Goal: Check status: Check status

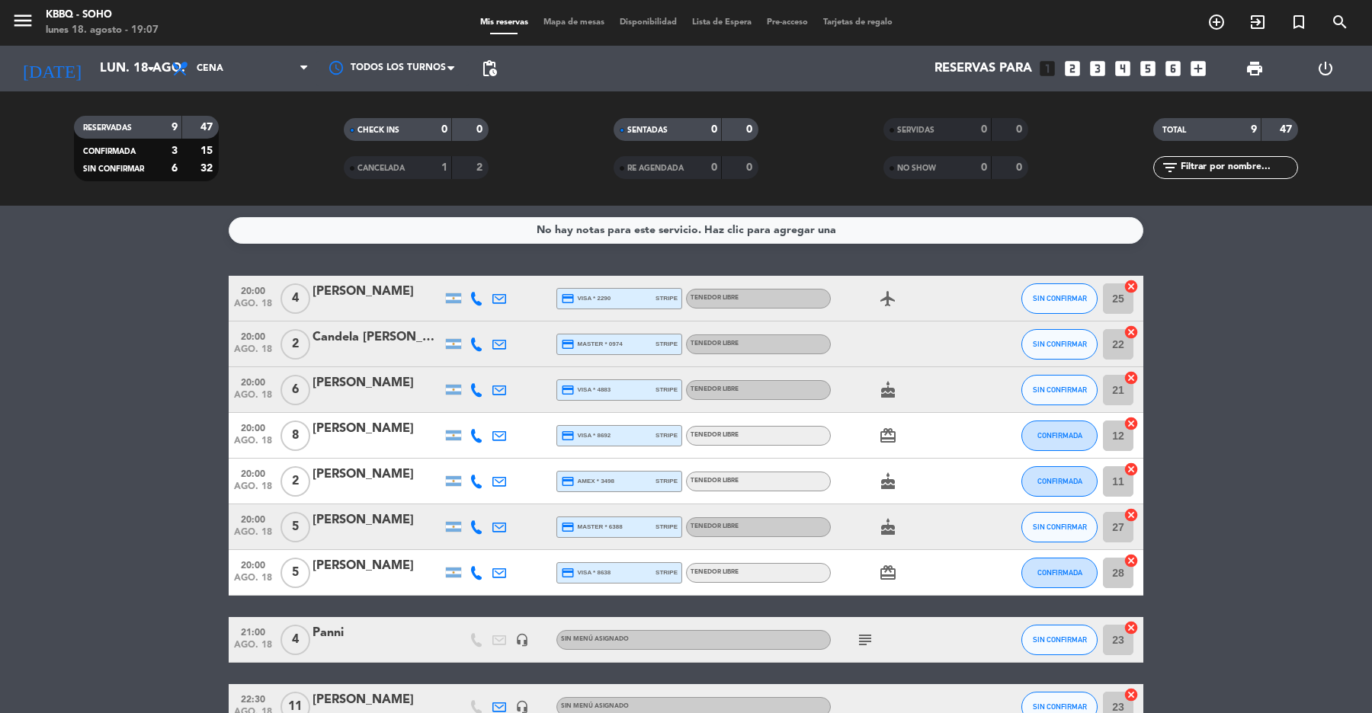
scroll to position [92, 0]
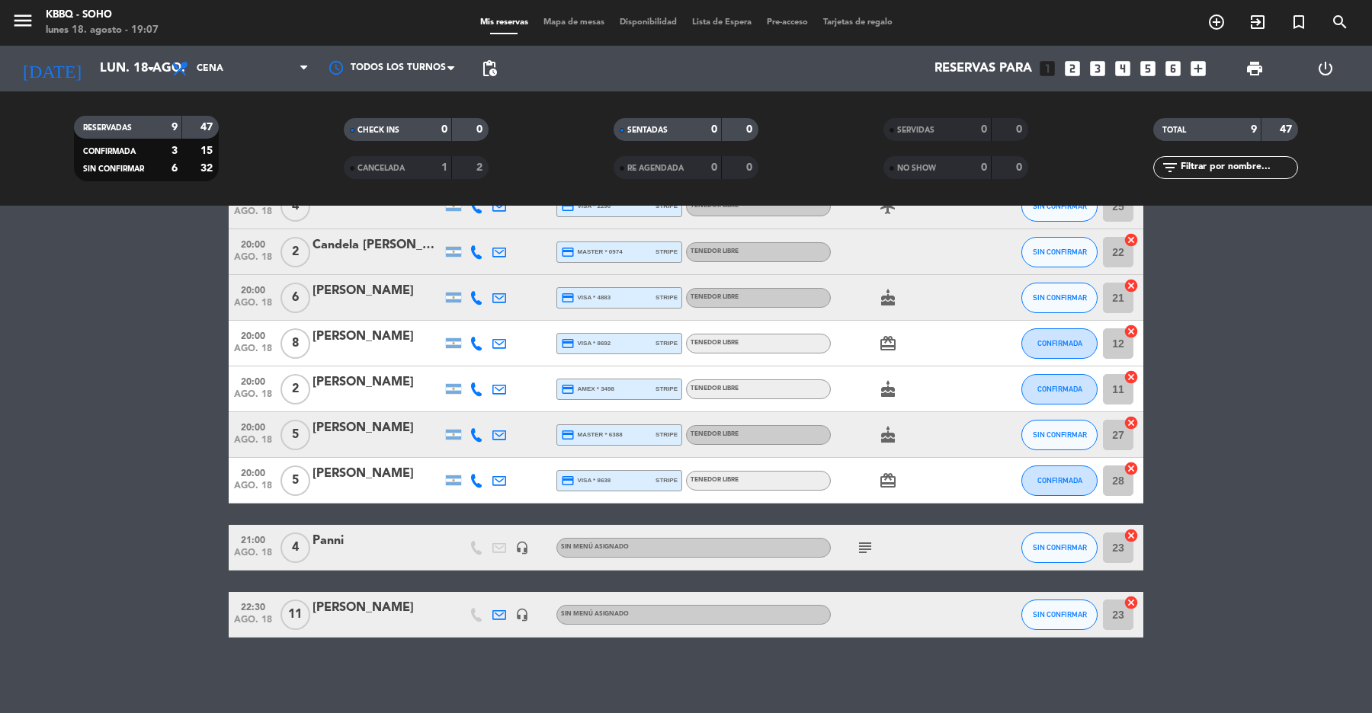
click at [863, 551] on icon "subject" at bounding box center [865, 548] width 18 height 18
click at [20, 24] on icon "menu" at bounding box center [22, 20] width 23 height 23
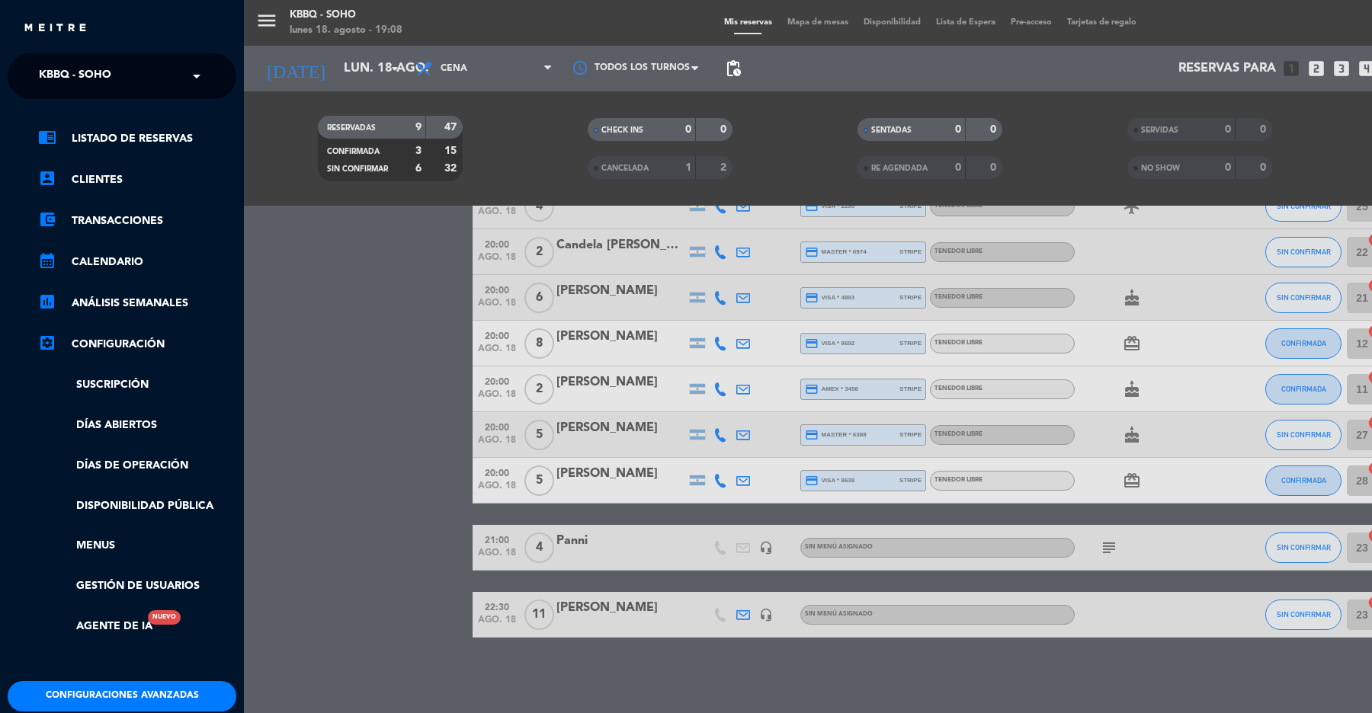
click at [89, 66] on span "Kbbq - Soho" at bounding box center [75, 76] width 72 height 32
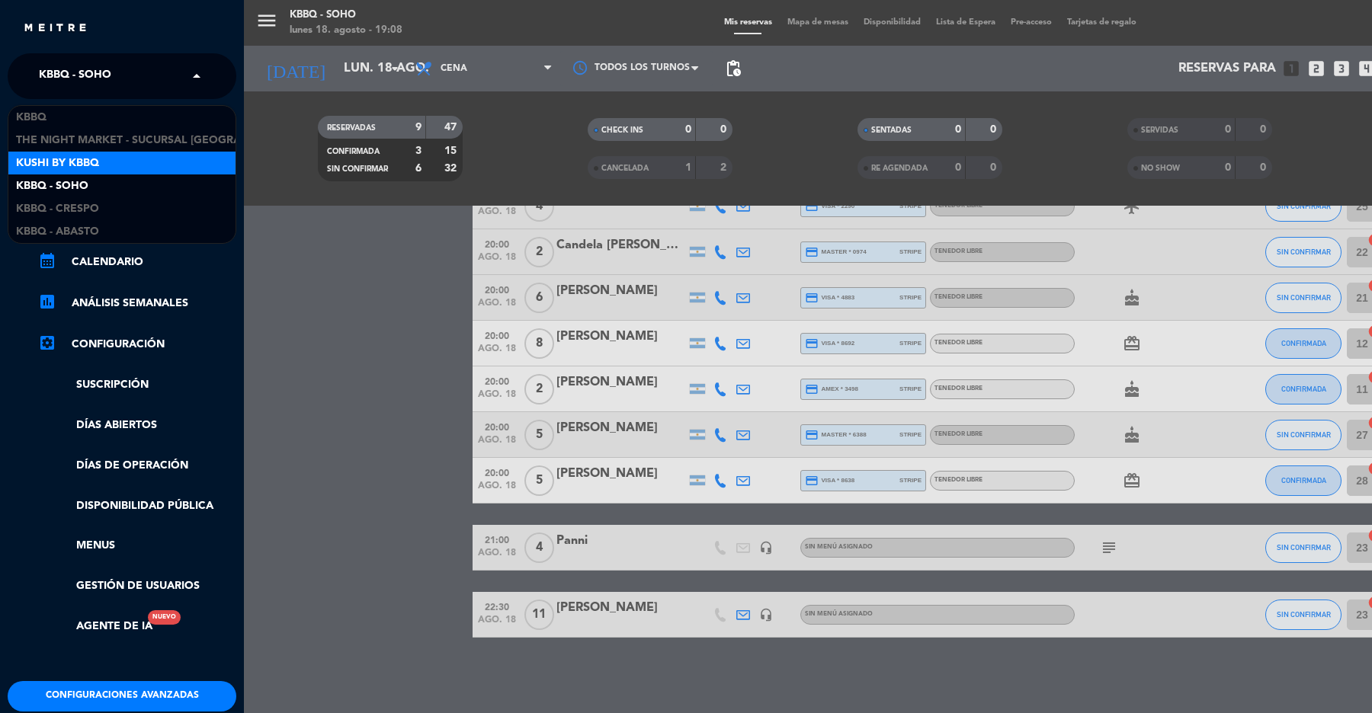
click at [93, 165] on span "Kushi by KBBQ" at bounding box center [57, 164] width 83 height 18
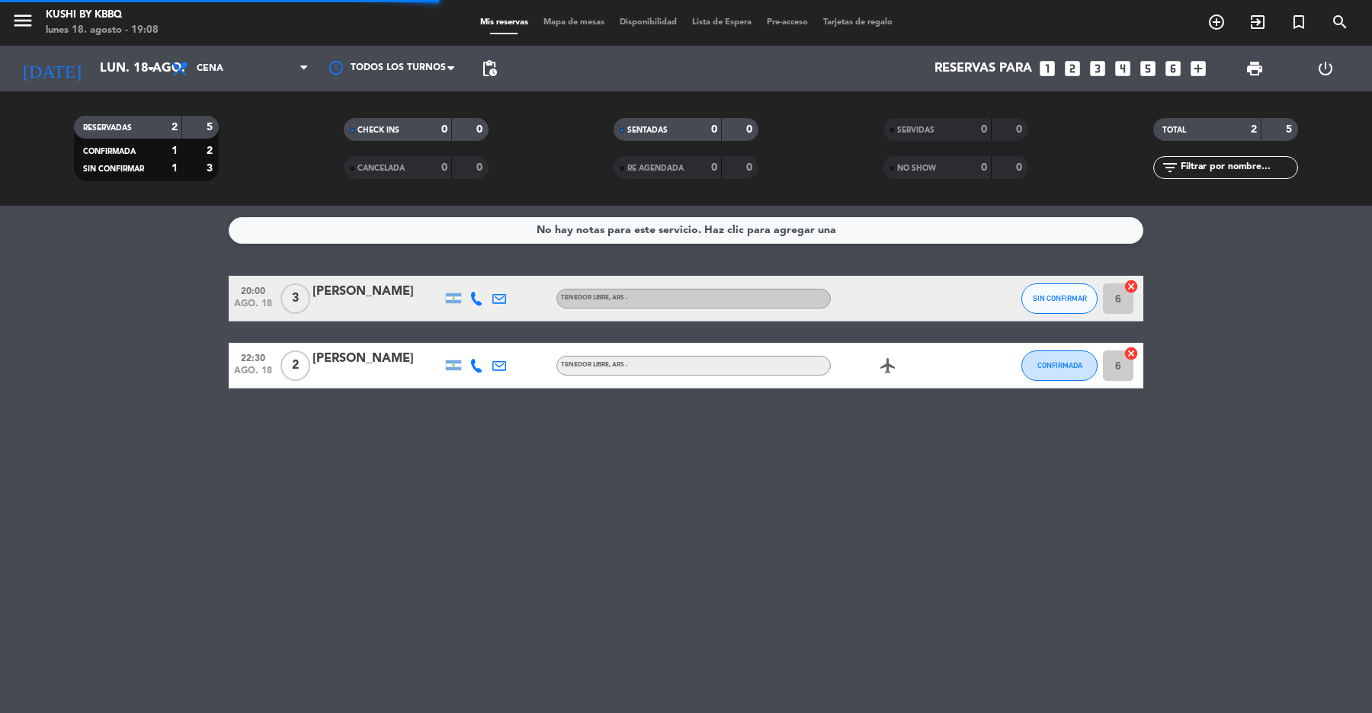
scroll to position [0, 0]
click at [92, 59] on input "lun. 18 ago." at bounding box center [173, 69] width 163 height 30
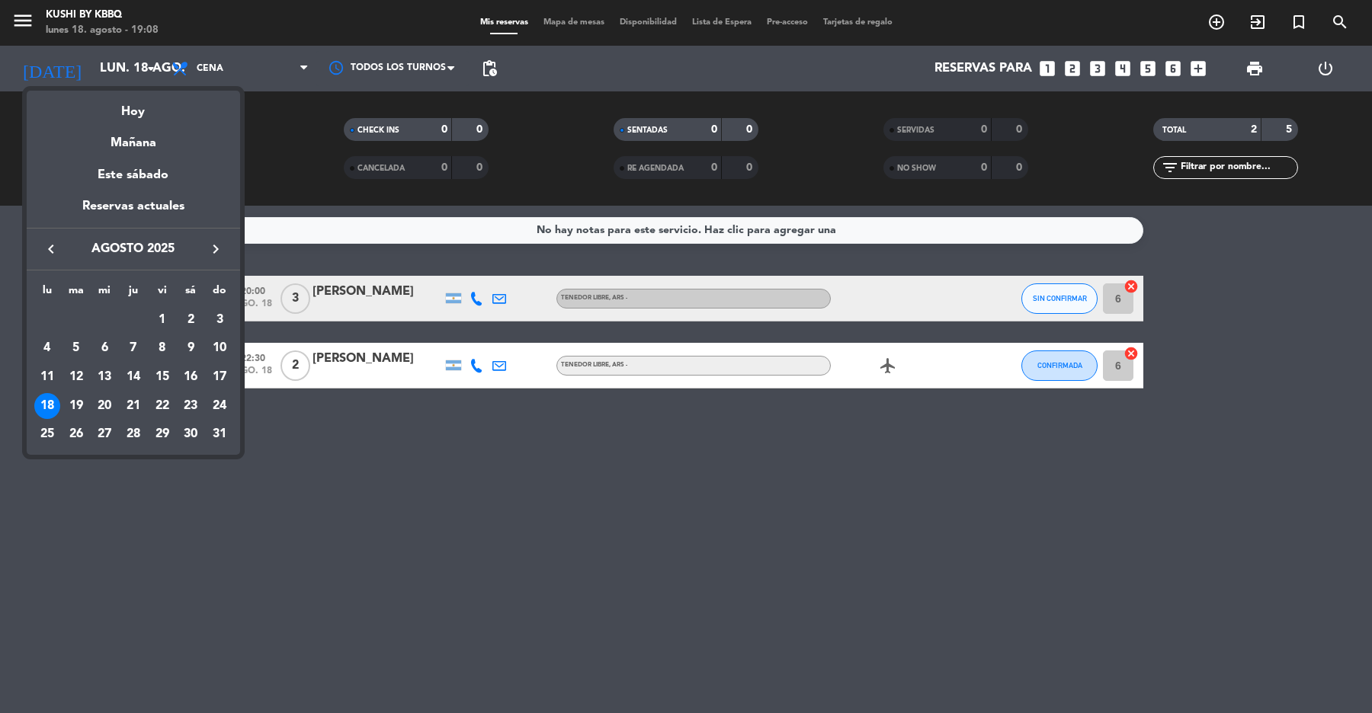
click at [23, 18] on div at bounding box center [686, 356] width 1372 height 713
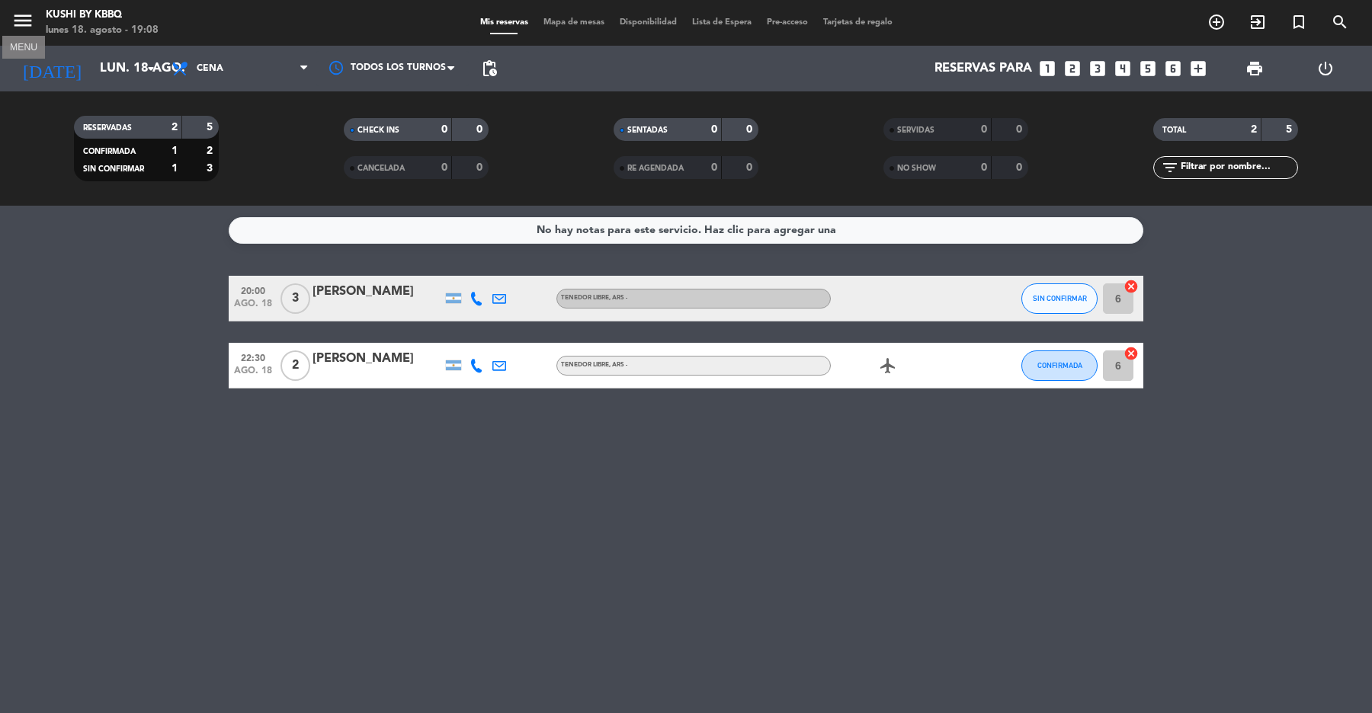
click at [27, 9] on icon "menu" at bounding box center [22, 20] width 23 height 23
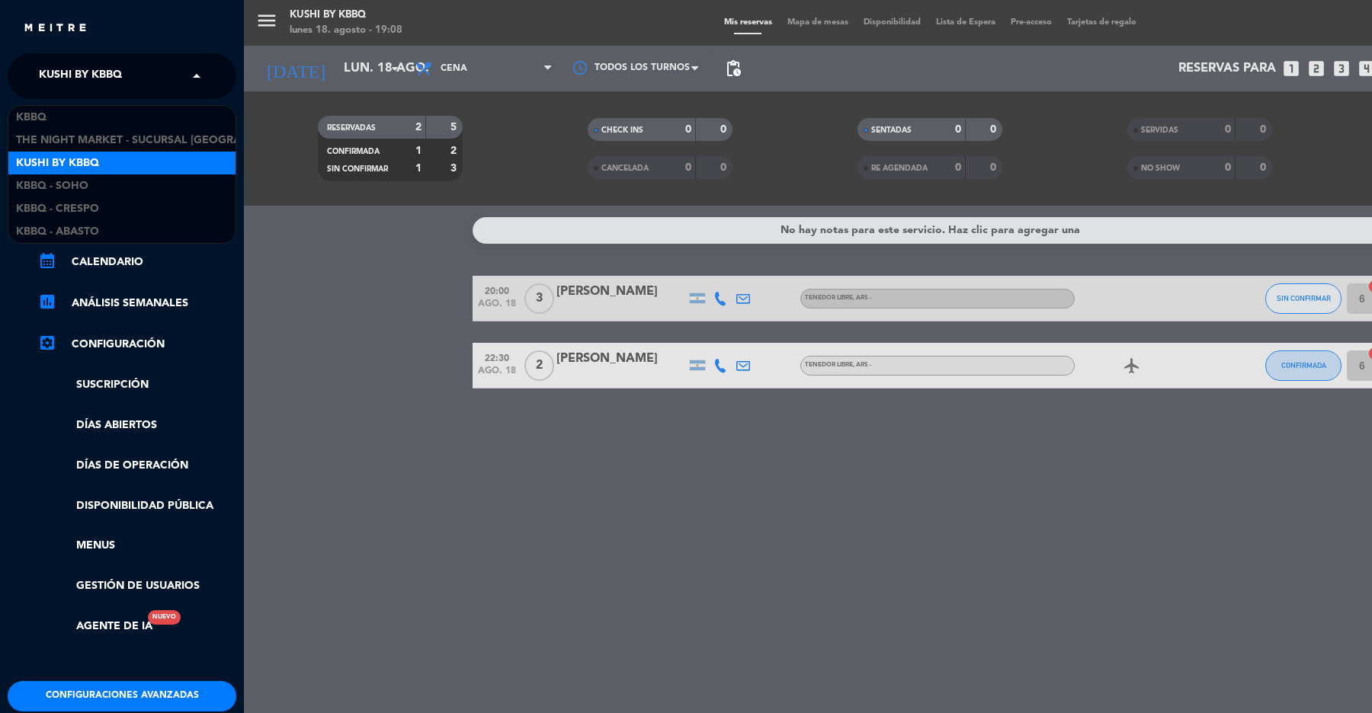
click at [123, 70] on div "× Kushi by KBBQ" at bounding box center [89, 76] width 112 height 32
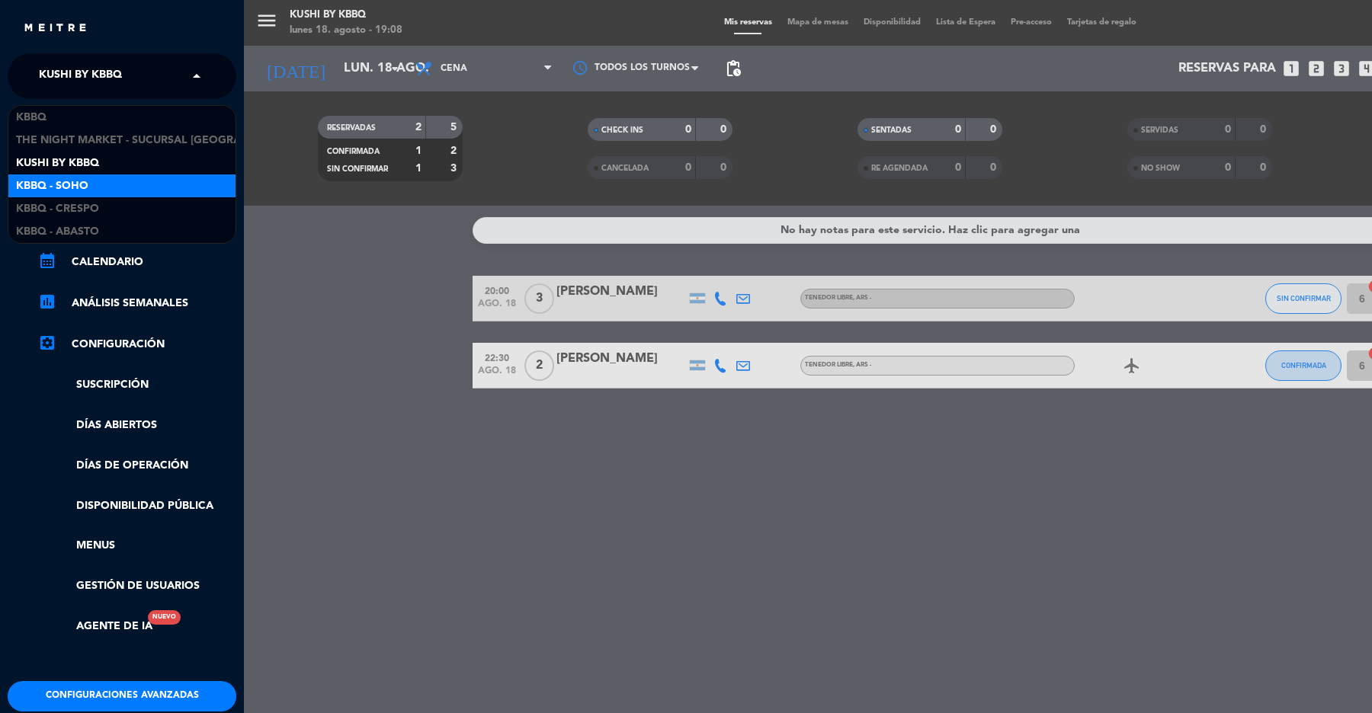
click at [111, 187] on div "Kbbq - Soho" at bounding box center [121, 185] width 227 height 23
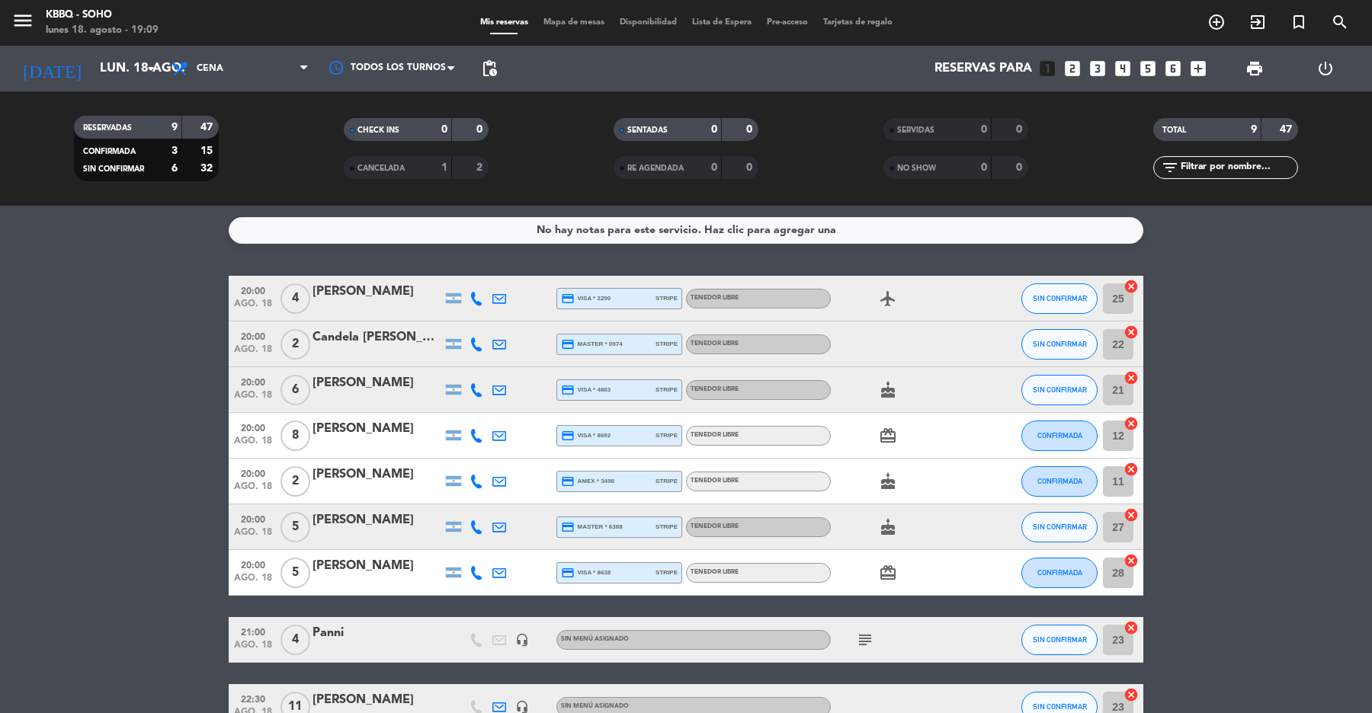
click at [867, 646] on icon "subject" at bounding box center [865, 640] width 18 height 18
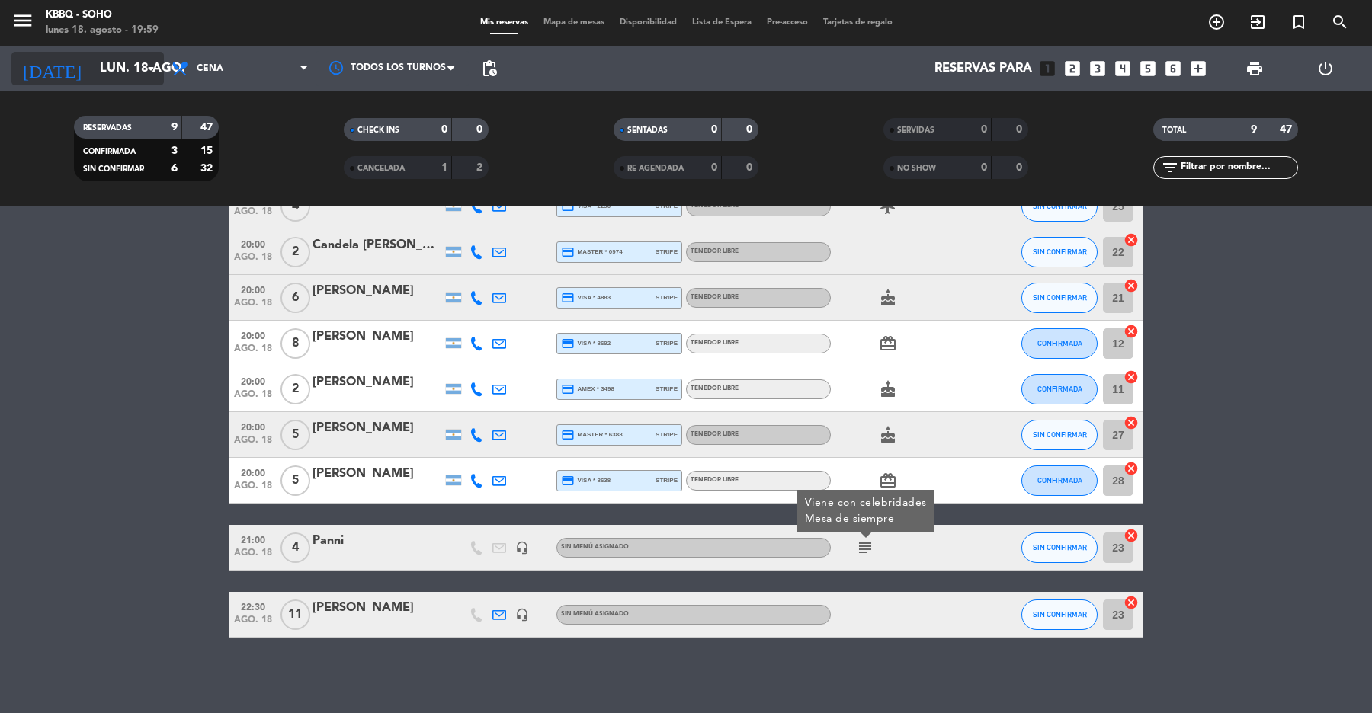
click at [101, 62] on input "lun. 18 ago." at bounding box center [173, 69] width 163 height 30
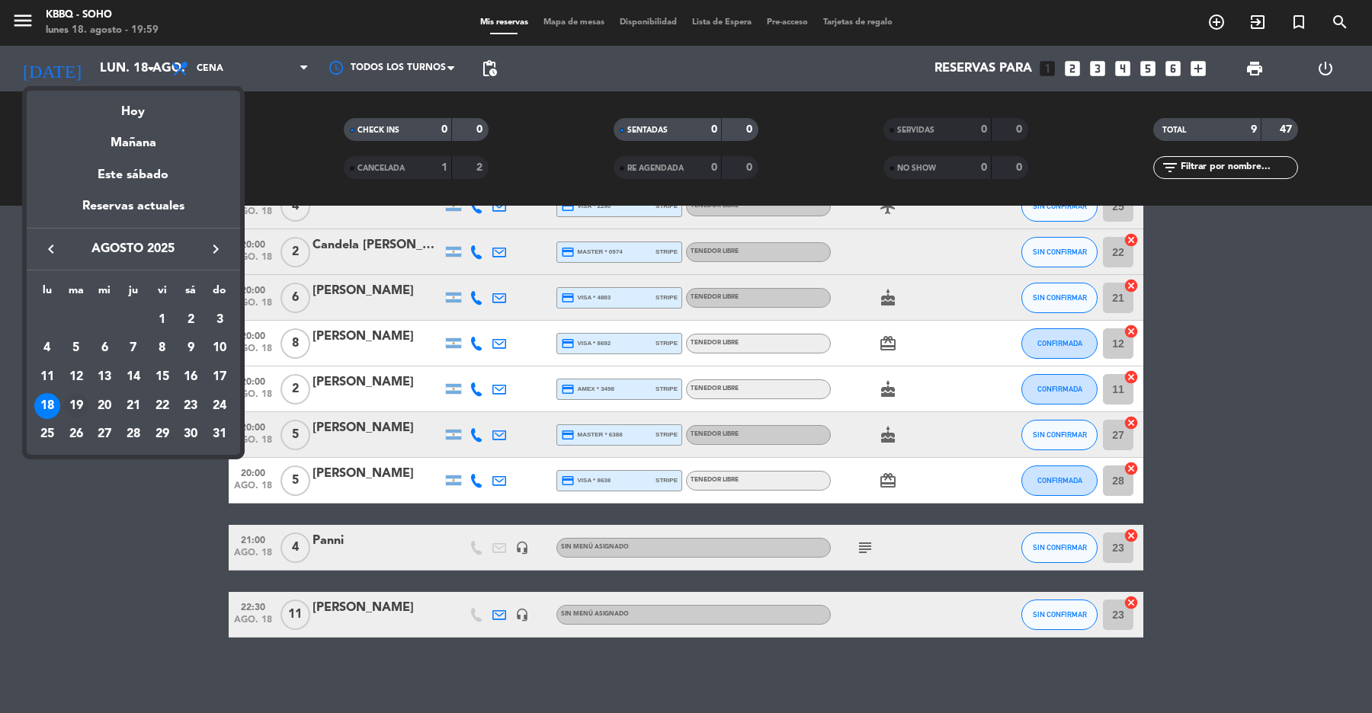
click at [78, 409] on div "19" at bounding box center [76, 406] width 26 height 26
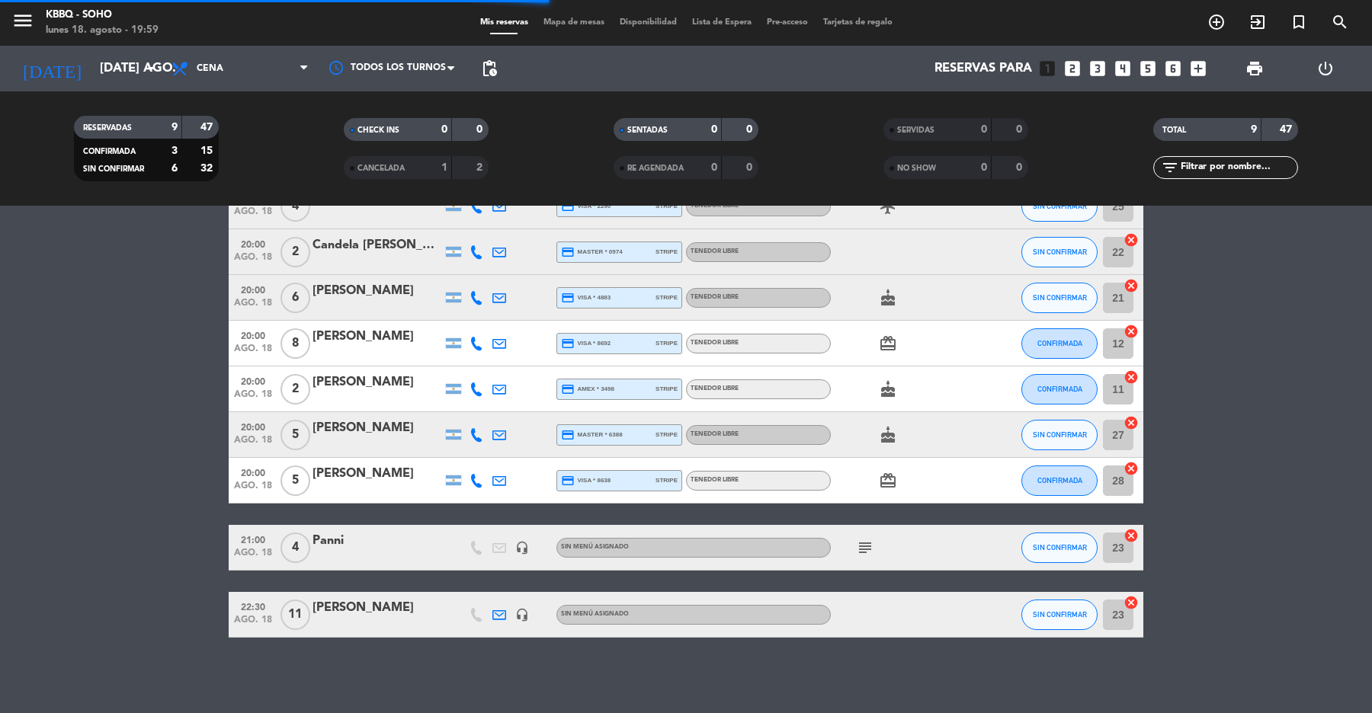
scroll to position [0, 0]
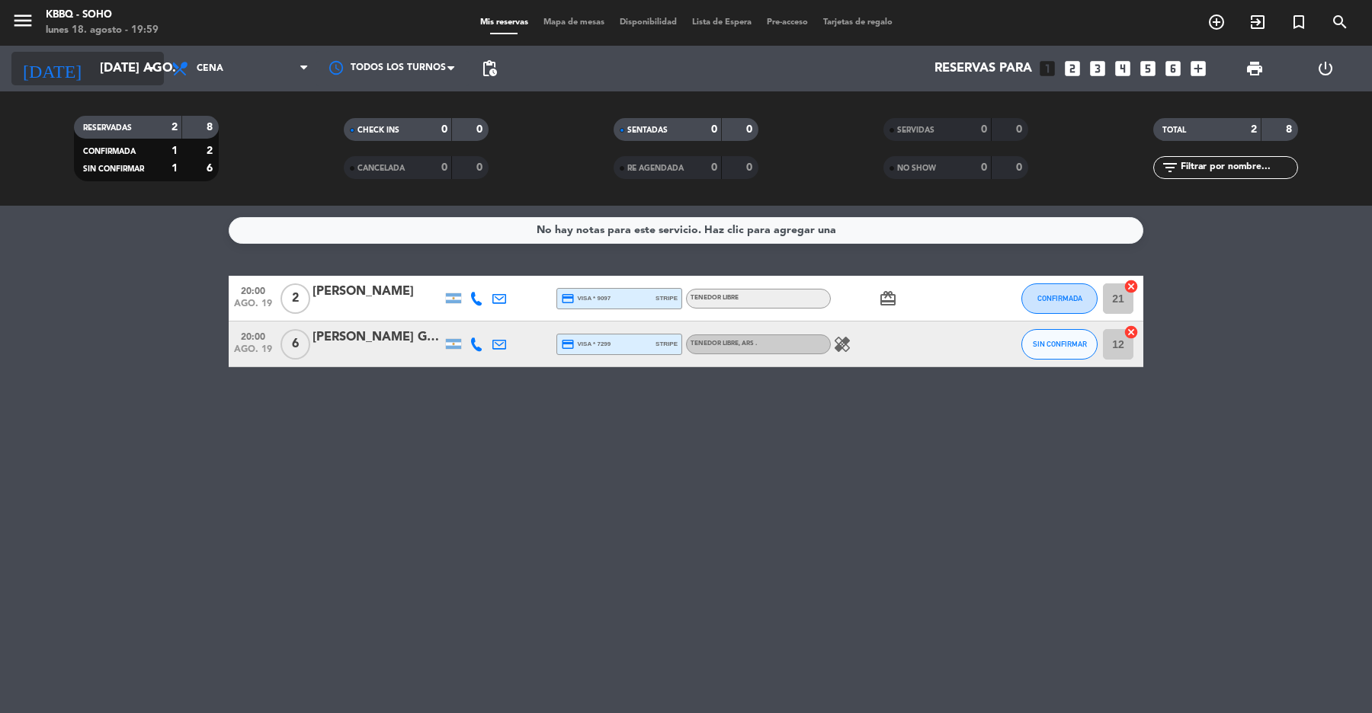
click at [126, 57] on input "[DATE] ago." at bounding box center [173, 69] width 163 height 30
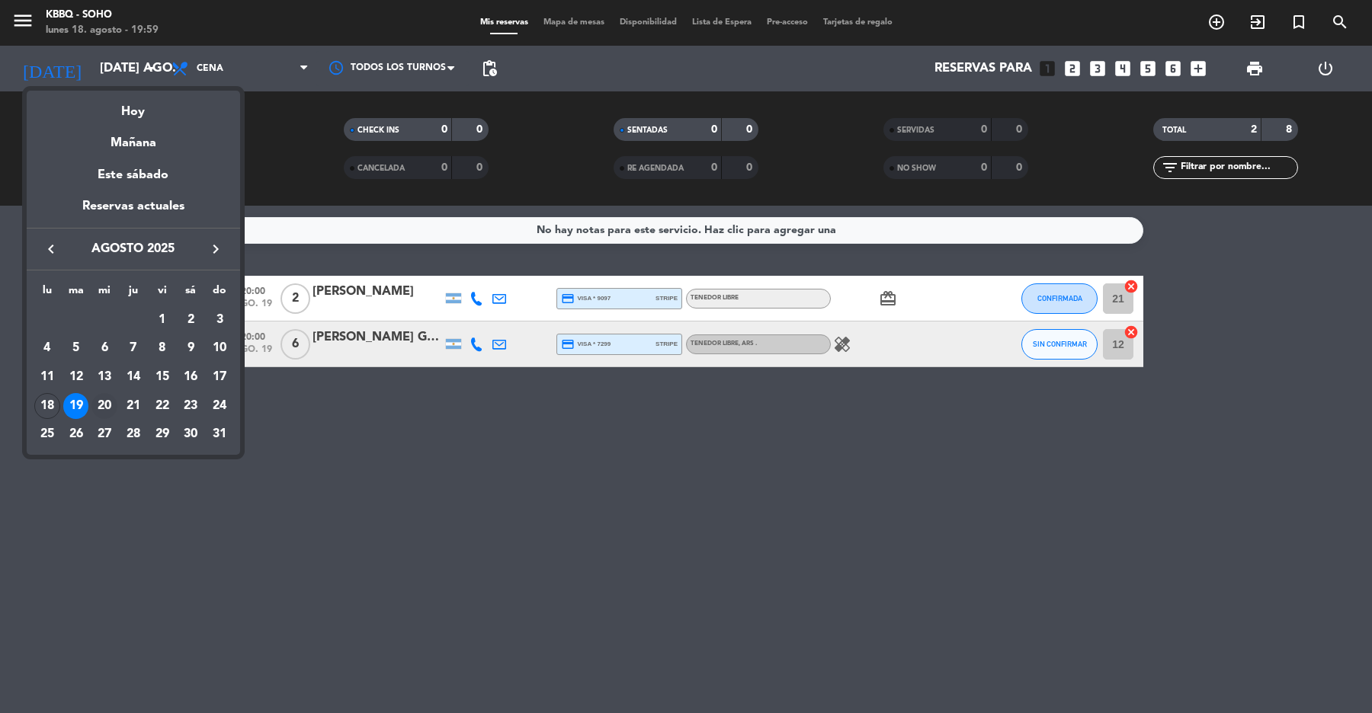
click at [104, 396] on div "20" at bounding box center [104, 406] width 26 height 26
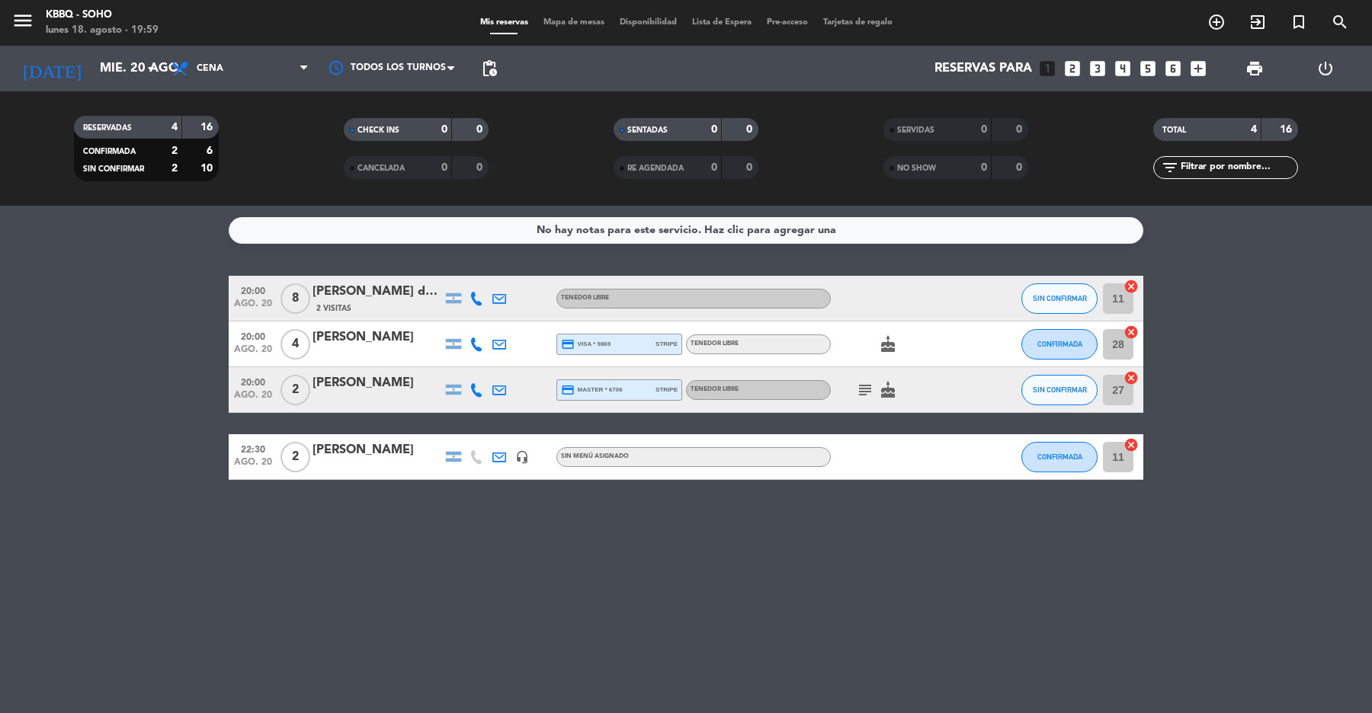
click at [869, 389] on icon "subject" at bounding box center [865, 390] width 18 height 18
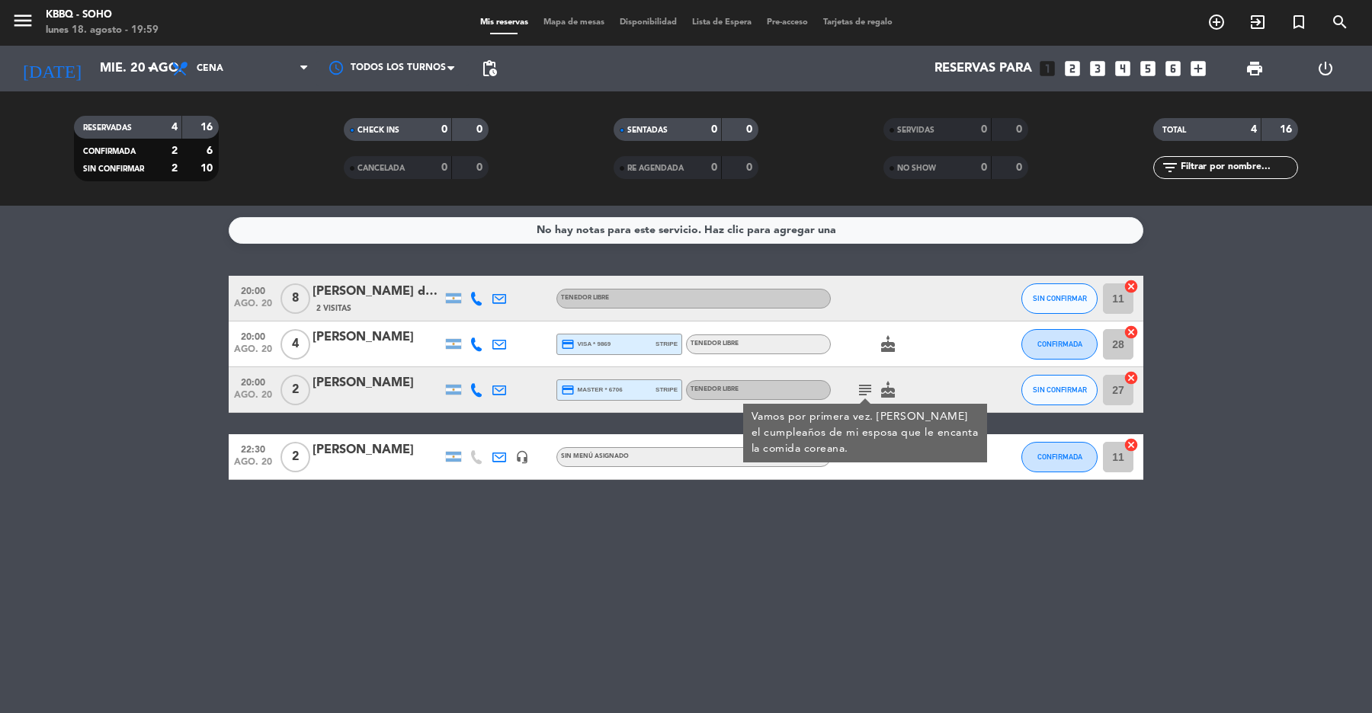
click at [869, 389] on icon "subject" at bounding box center [865, 390] width 18 height 18
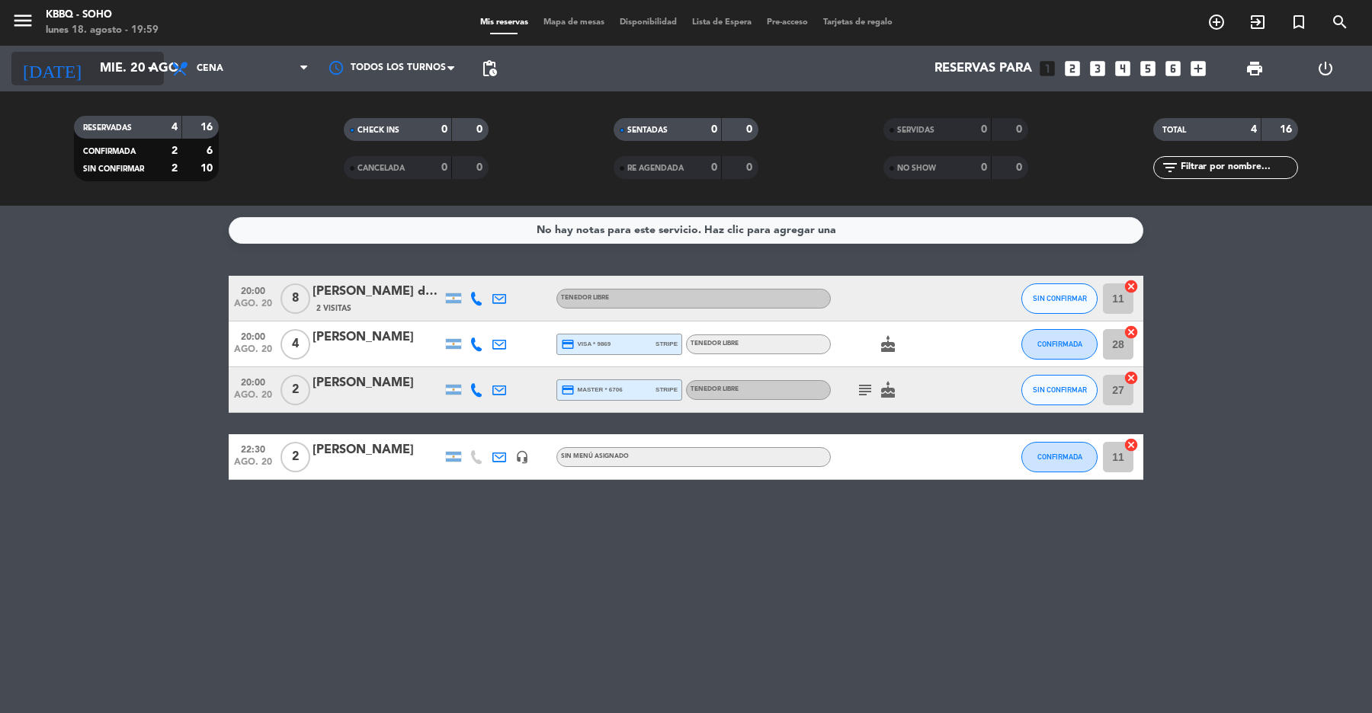
click at [141, 78] on input "mié. 20 ago." at bounding box center [173, 69] width 163 height 30
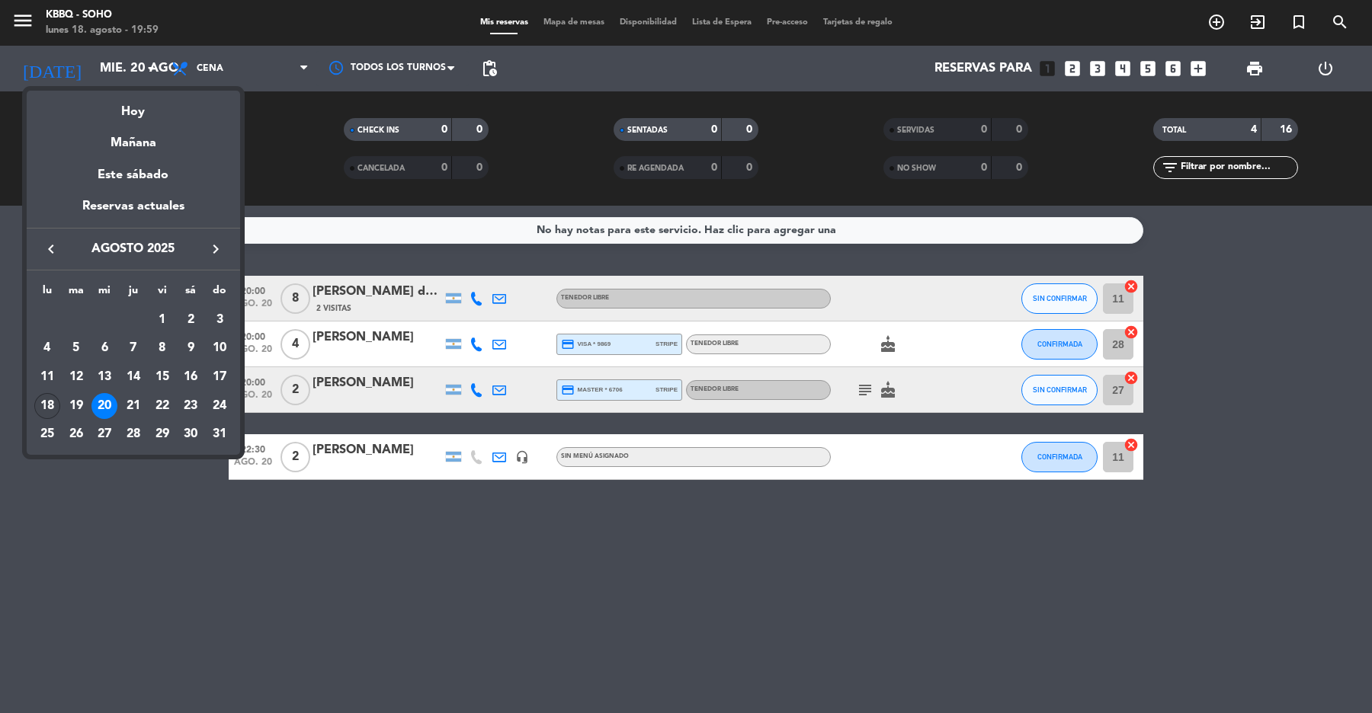
click at [50, 402] on div "18" at bounding box center [47, 406] width 26 height 26
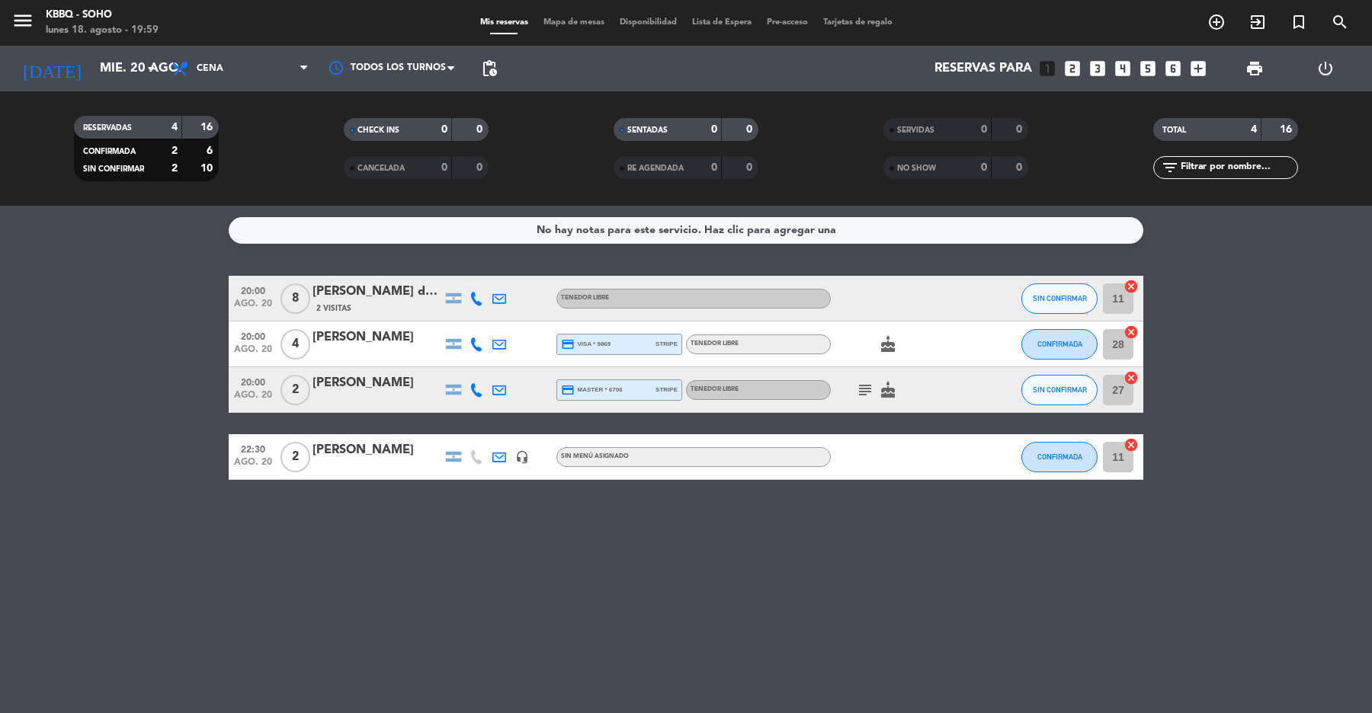
type input "lun. 18 ago."
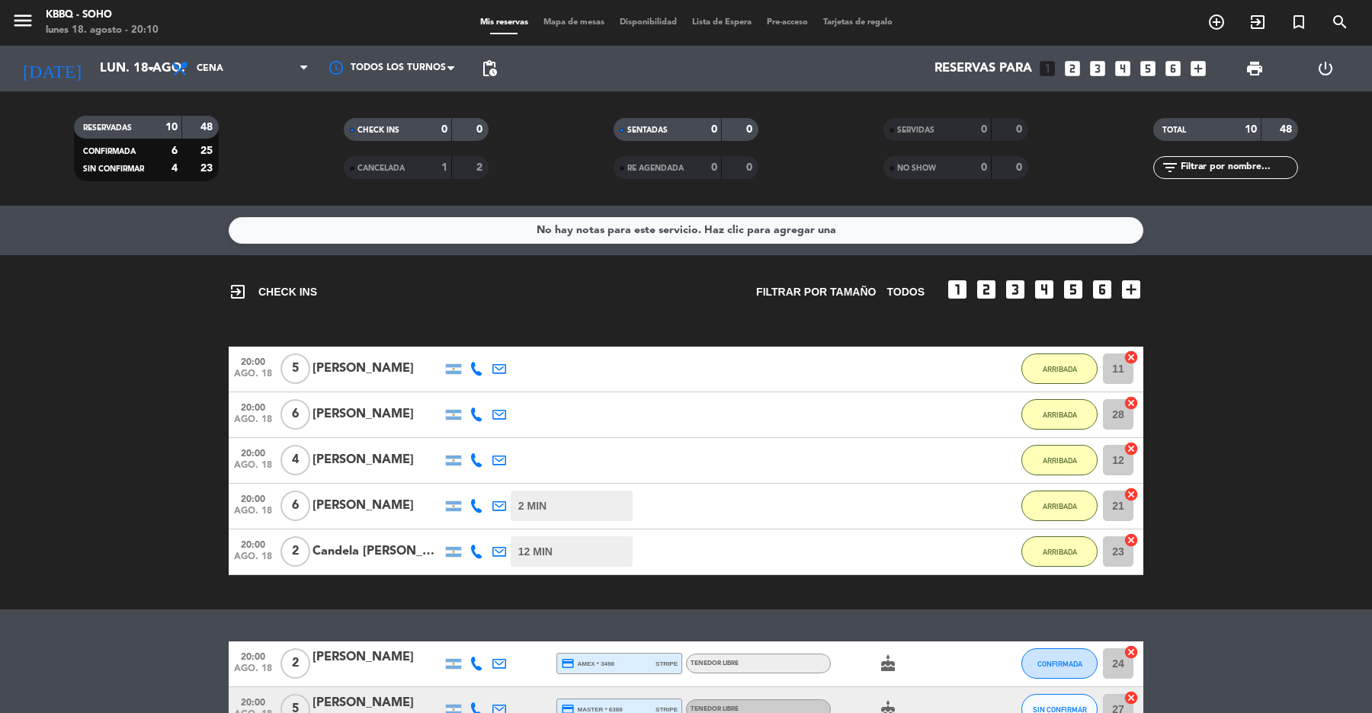
click at [386, 165] on span "CANCELADA" at bounding box center [380, 169] width 47 height 8
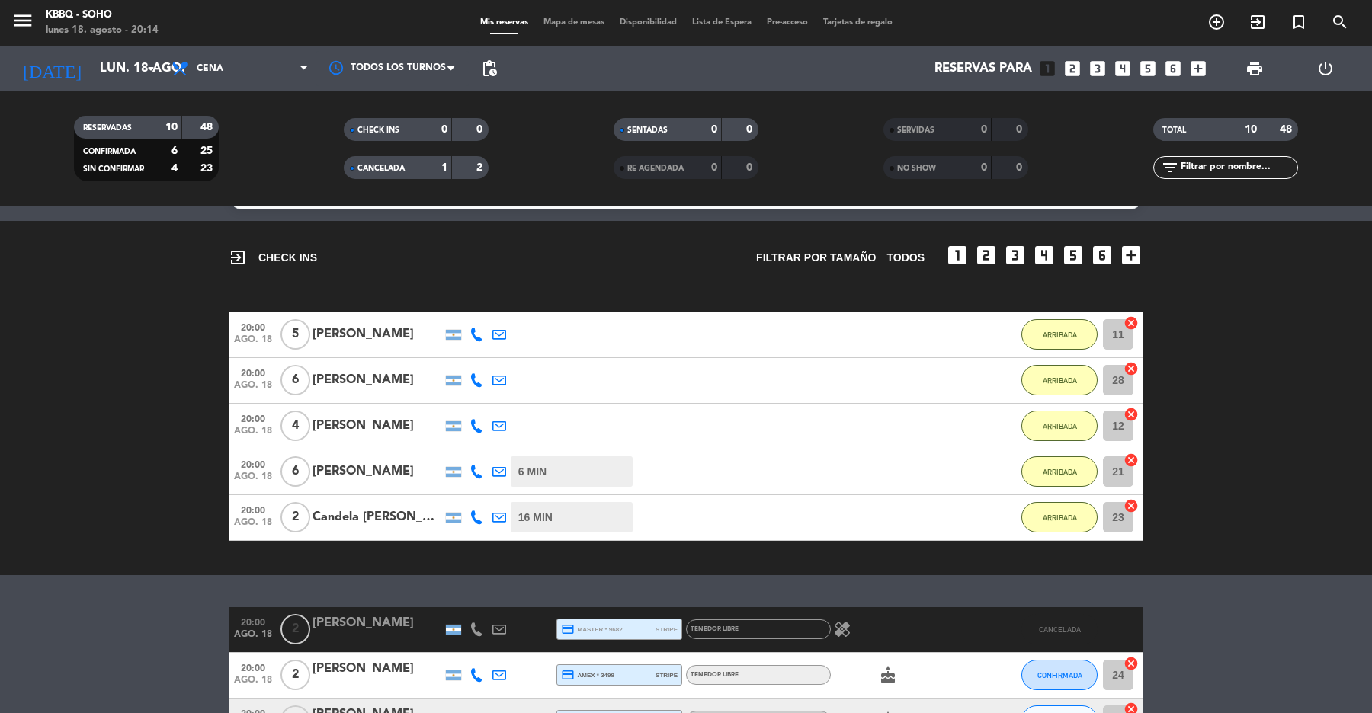
scroll to position [320, 0]
